Goal: Information Seeking & Learning: Learn about a topic

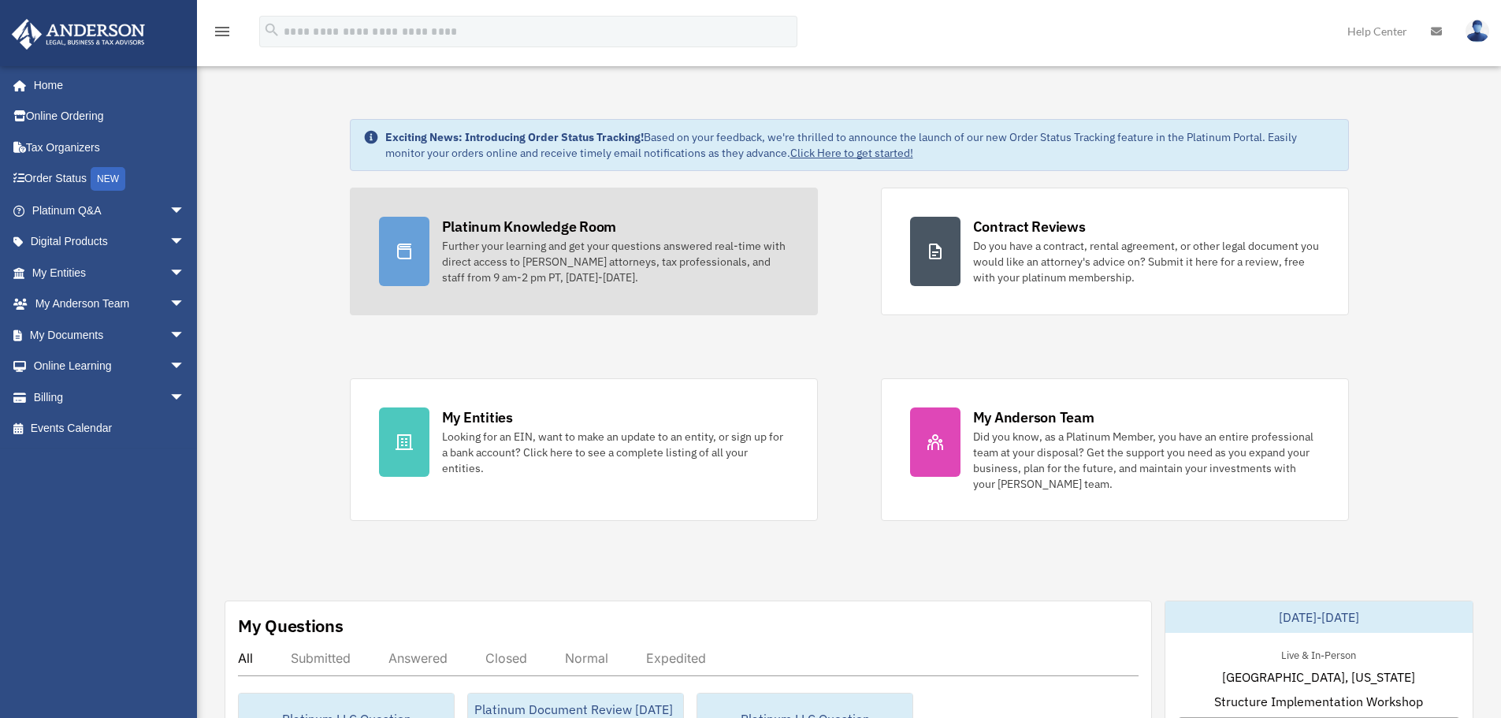
click at [575, 240] on div "Further your learning and get your questions answered real-time with direct acc…" at bounding box center [615, 261] width 347 height 47
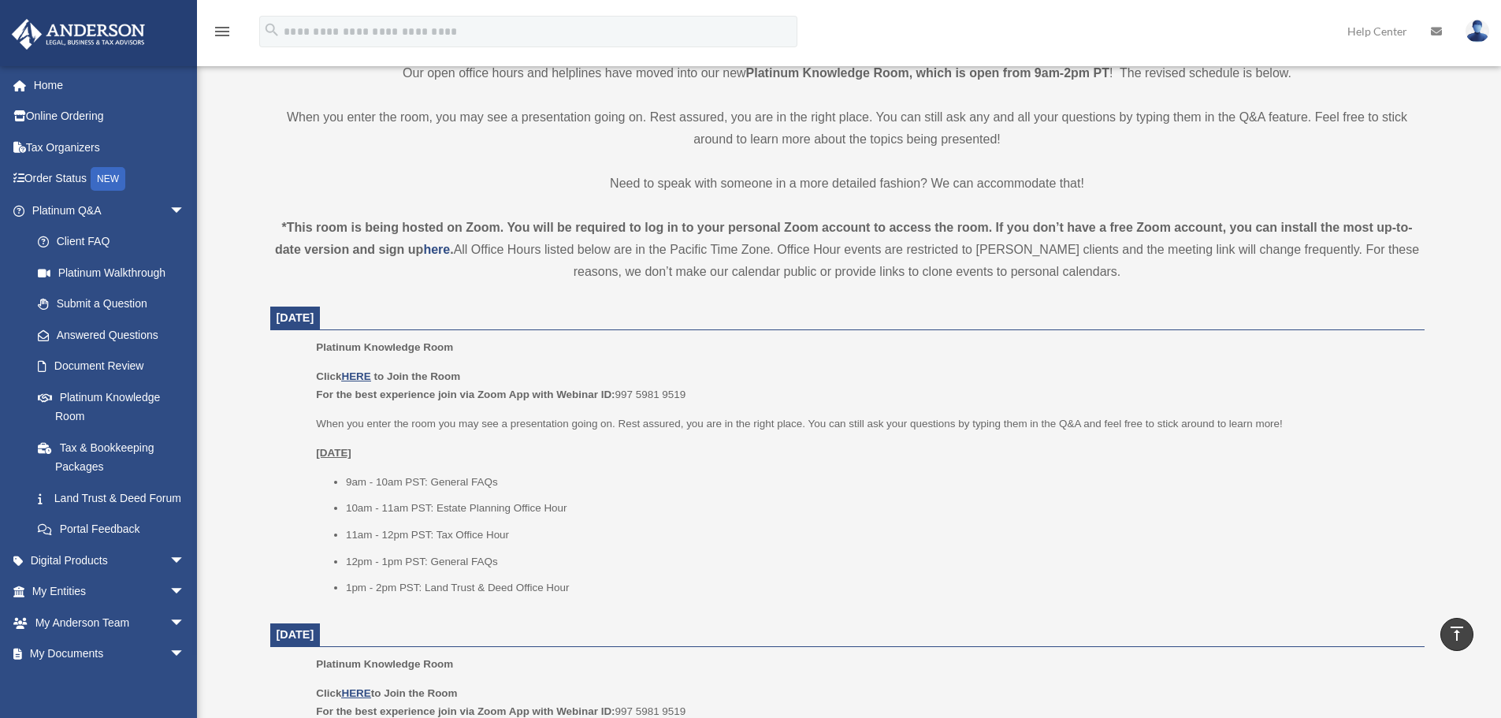
scroll to position [394, 0]
drag, startPoint x: 581, startPoint y: 585, endPoint x: 327, endPoint y: 556, distance: 255.5
click at [327, 556] on ul "9am - 10am PST: General FAQs 10am - 11am PST: Estate Planning Office Hour 11am …" at bounding box center [864, 534] width 1097 height 125
click at [1042, 445] on p "[DATE]" at bounding box center [864, 452] width 1097 height 19
click at [356, 374] on u "HERE" at bounding box center [355, 376] width 29 height 12
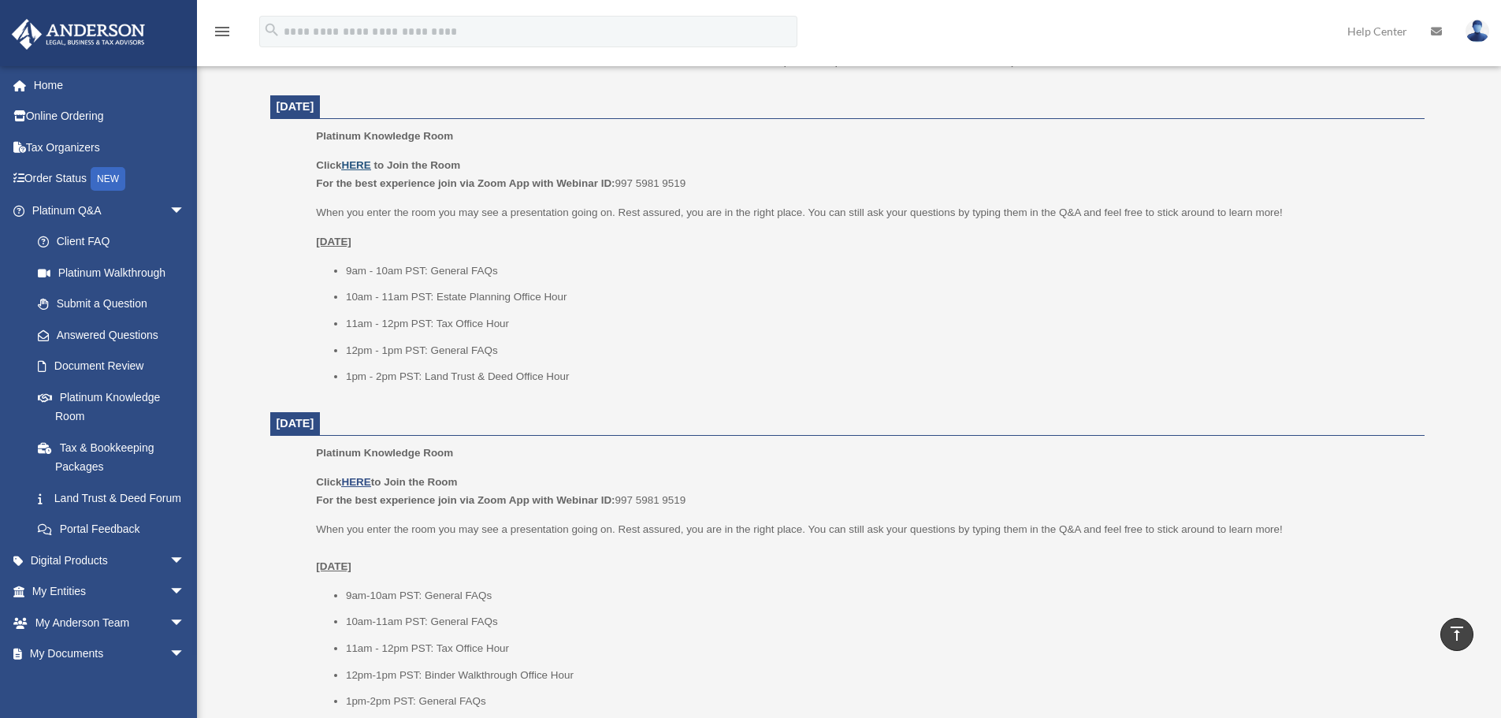
scroll to position [631, 0]
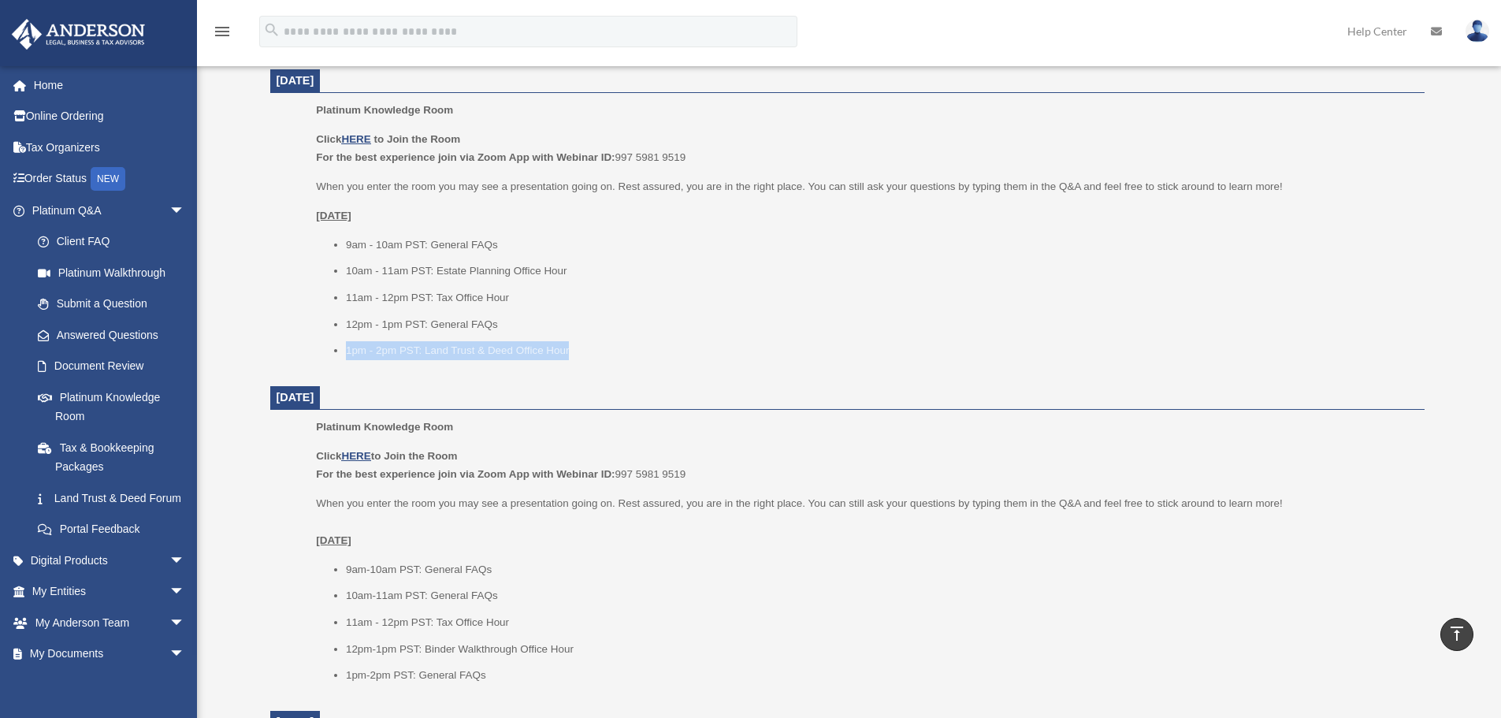
drag, startPoint x: 604, startPoint y: 352, endPoint x: 311, endPoint y: 352, distance: 292.4
click at [311, 352] on ul "Platinum Knowledge Room Click HERE to Join the Room For the best experience joi…" at bounding box center [847, 236] width 1133 height 270
click at [169, 608] on span "arrow_drop_down" at bounding box center [185, 592] width 32 height 32
click at [169, 608] on span "arrow_drop_up" at bounding box center [185, 592] width 32 height 32
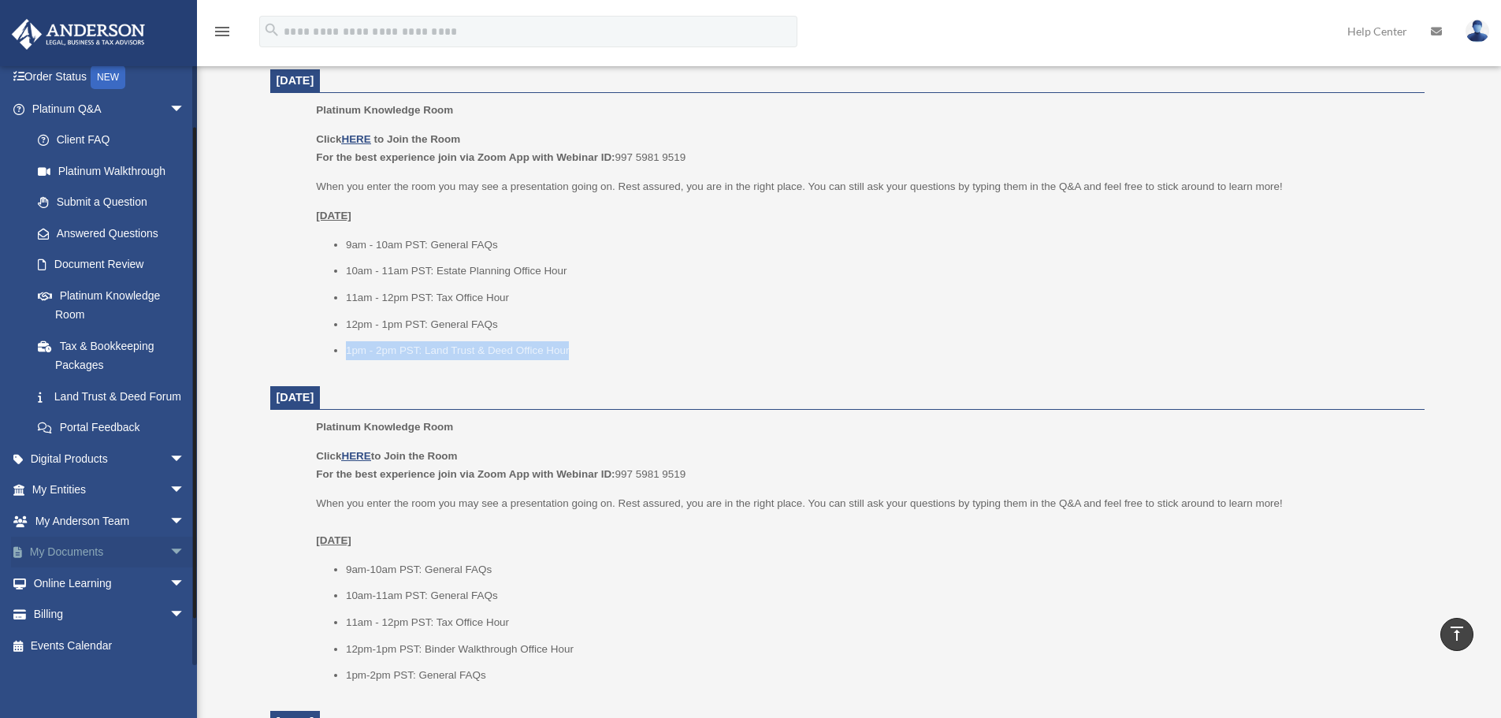
scroll to position [121, 0]
click at [169, 489] on span "arrow_drop_down" at bounding box center [185, 490] width 32 height 32
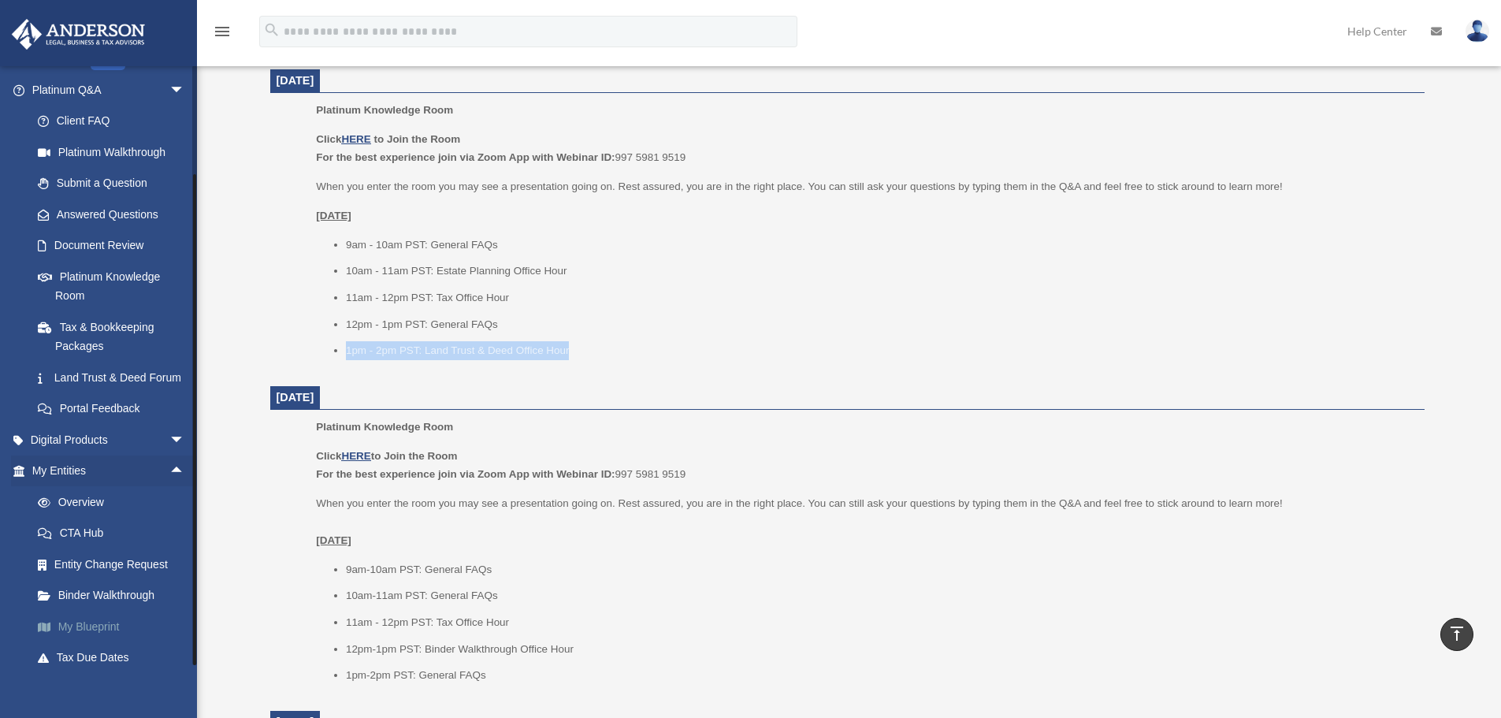
click at [106, 642] on link "My Blueprint" at bounding box center [115, 627] width 187 height 32
